Goal: Transaction & Acquisition: Purchase product/service

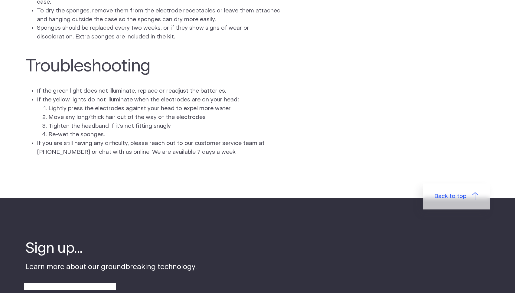
scroll to position [1736, 0]
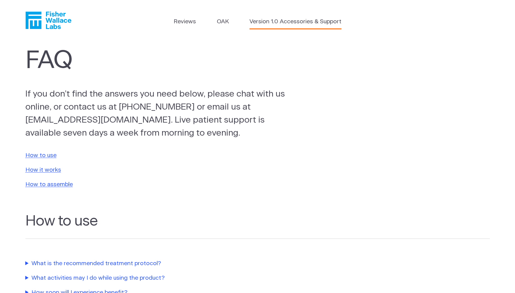
click at [287, 21] on link "Version 1.0 Accessories & Support" at bounding box center [295, 22] width 92 height 9
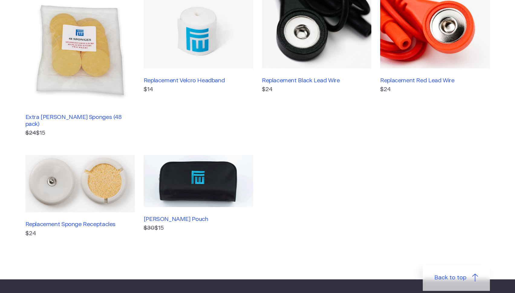
scroll to position [167, 0]
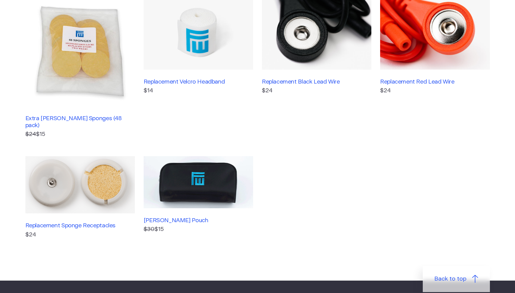
click at [83, 47] on img at bounding box center [79, 50] width 109 height 109
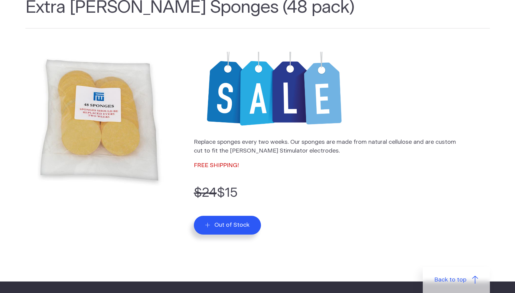
scroll to position [48, 0]
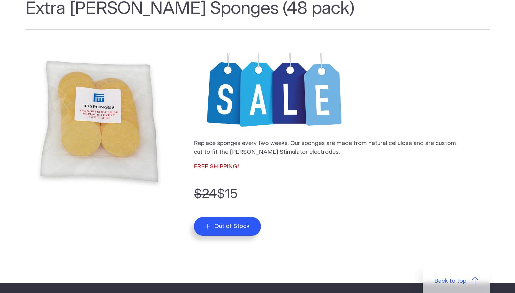
click at [104, 125] on img at bounding box center [99, 121] width 148 height 148
